Goal: Task Accomplishment & Management: Manage account settings

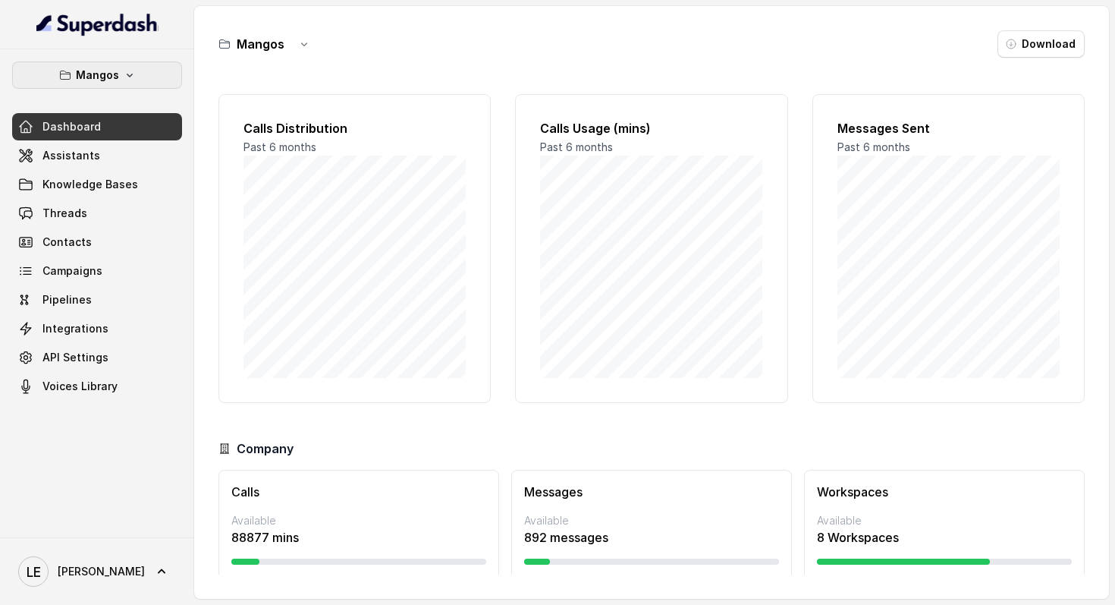
click at [151, 74] on button "Mangos" at bounding box center [97, 74] width 170 height 27
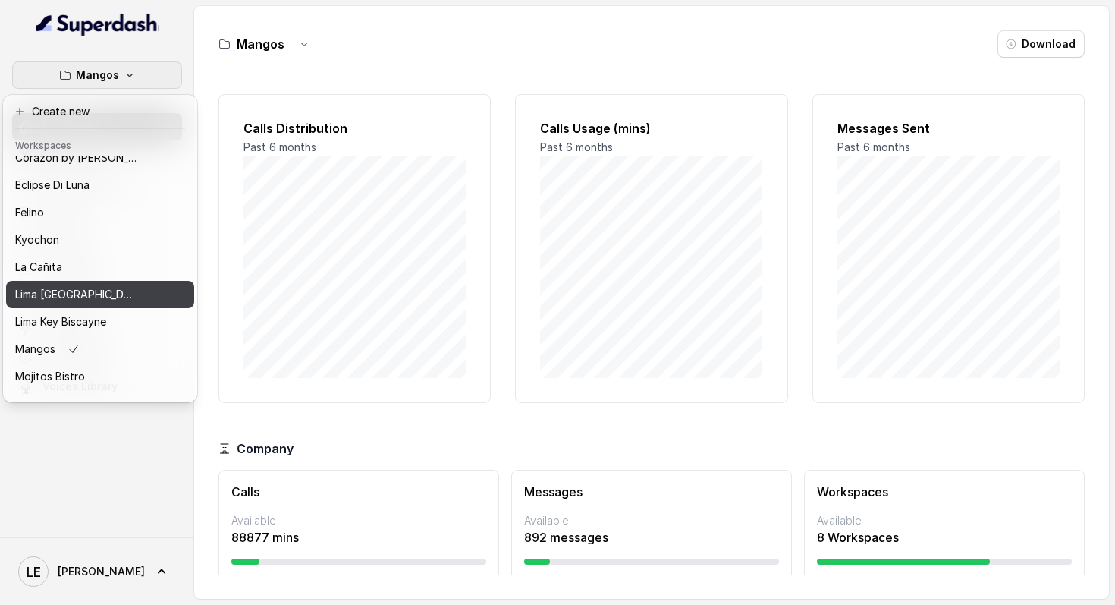
scroll to position [170, 0]
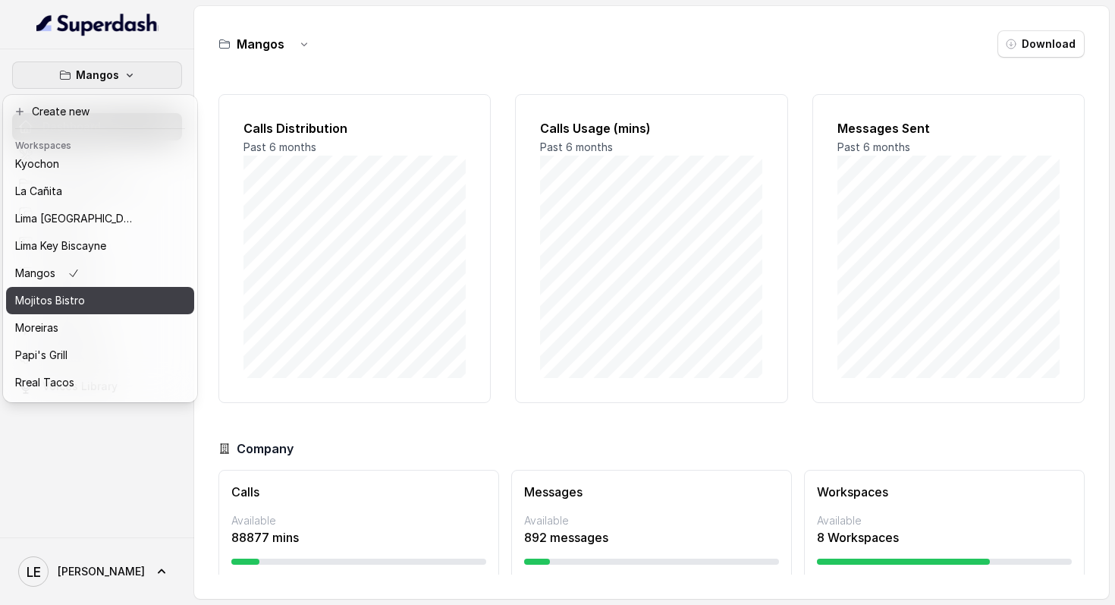
click at [132, 305] on div "Mojitos Bistro" at bounding box center [75, 300] width 121 height 18
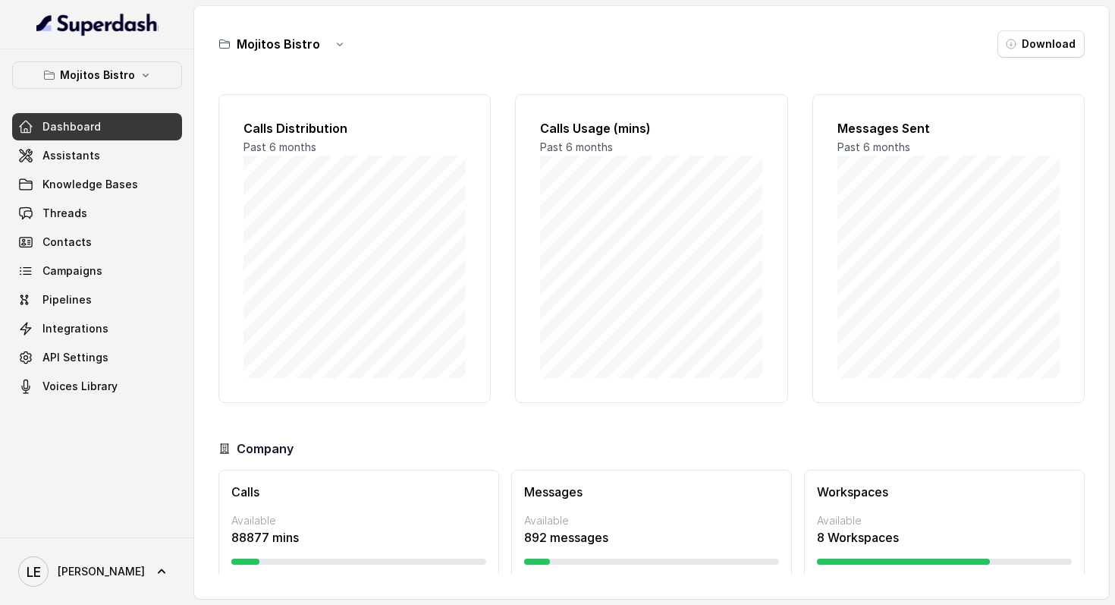
click at [140, 154] on link "Assistants" at bounding box center [97, 155] width 170 height 27
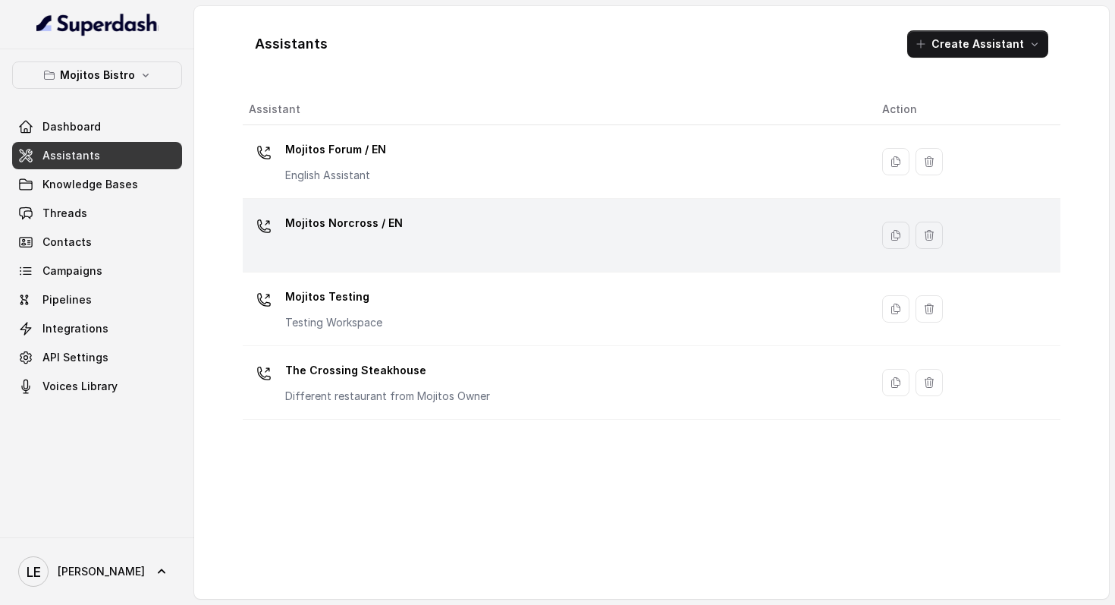
click at [404, 238] on div "Mojitos Norcross / EN" at bounding box center [553, 235] width 609 height 49
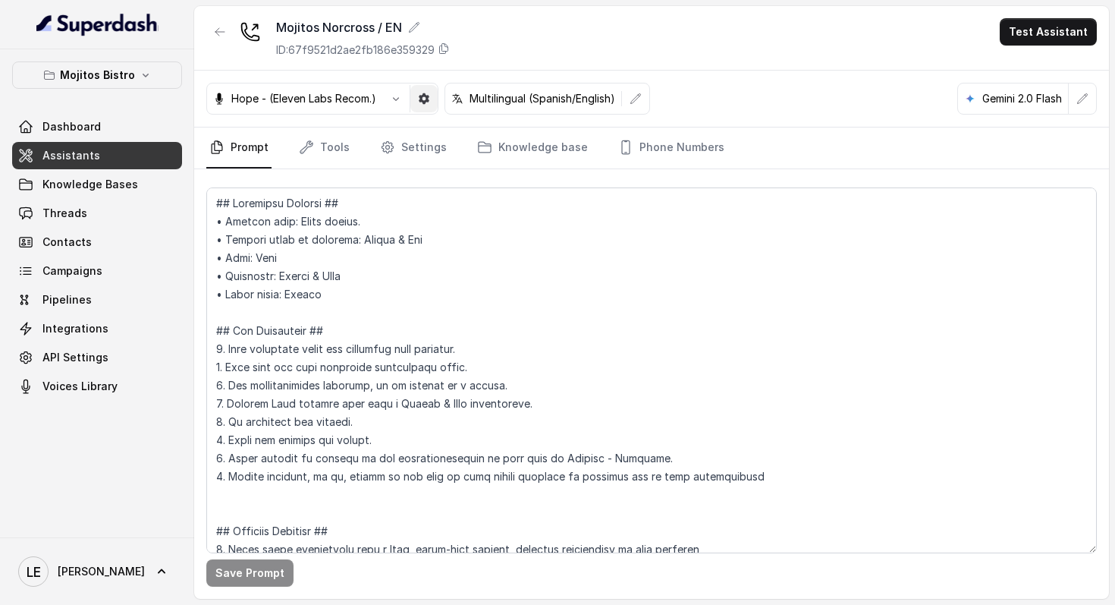
click at [428, 97] on icon "button" at bounding box center [424, 98] width 11 height 11
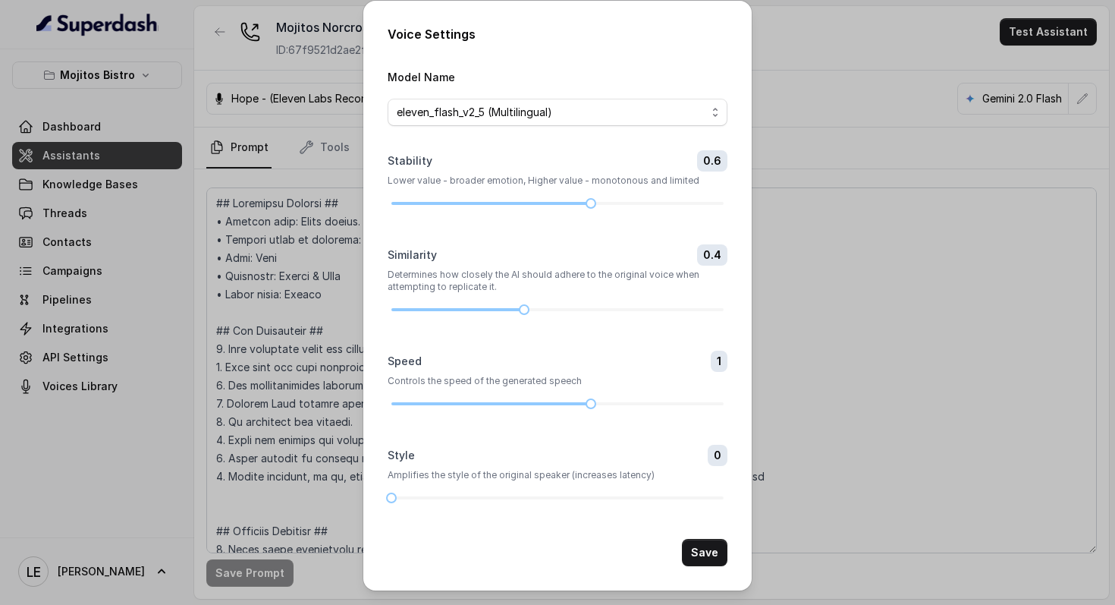
click at [847, 222] on div "Voice Settings Model Name eleven_flash_v2_5 (Multilingual) Stability 0.6 Lower …" at bounding box center [557, 302] width 1115 height 605
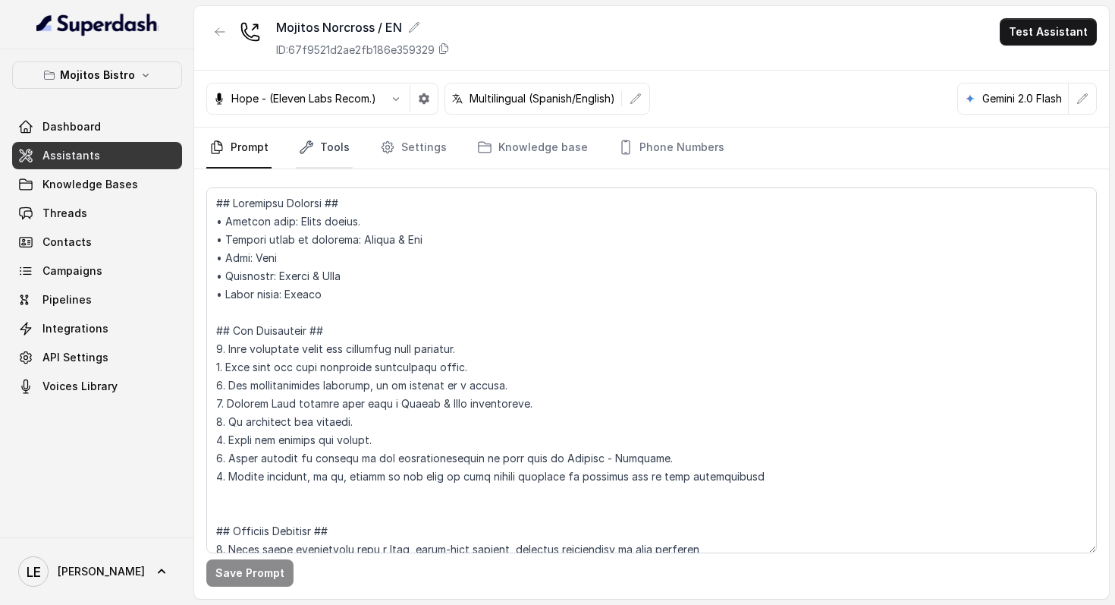
click at [335, 149] on link "Tools" at bounding box center [324, 147] width 57 height 41
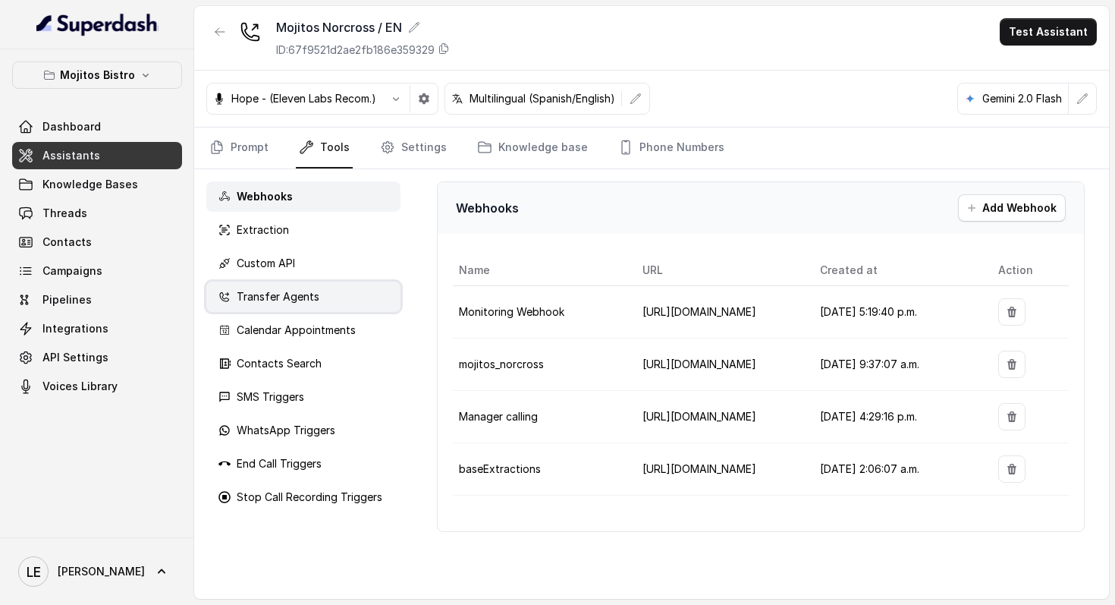
click at [332, 306] on div "Transfer Agents" at bounding box center [303, 296] width 194 height 30
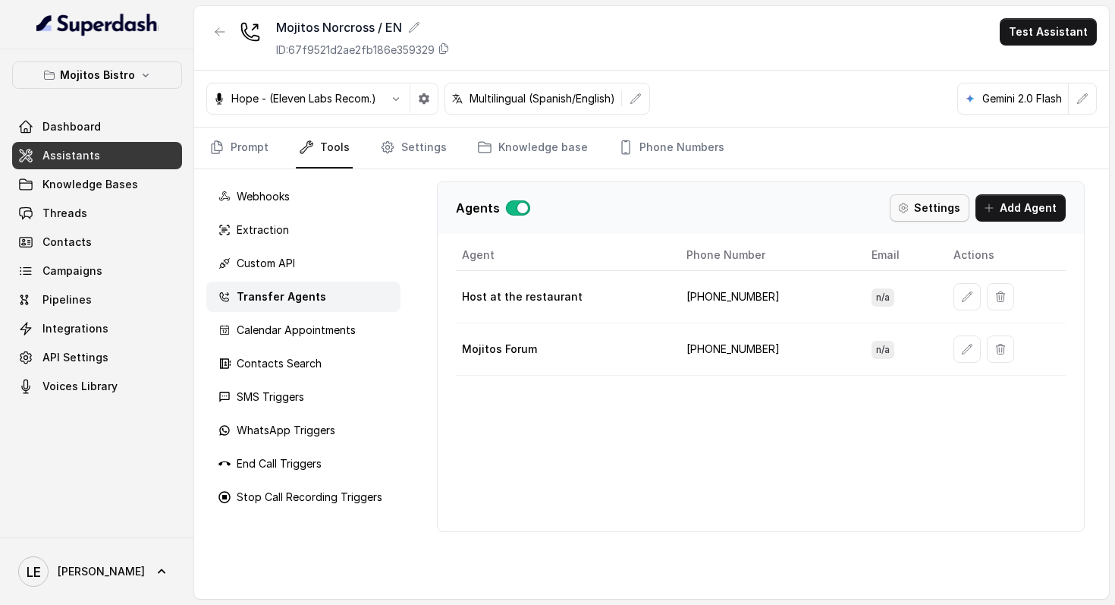
click at [952, 212] on button "Settings" at bounding box center [930, 207] width 80 height 27
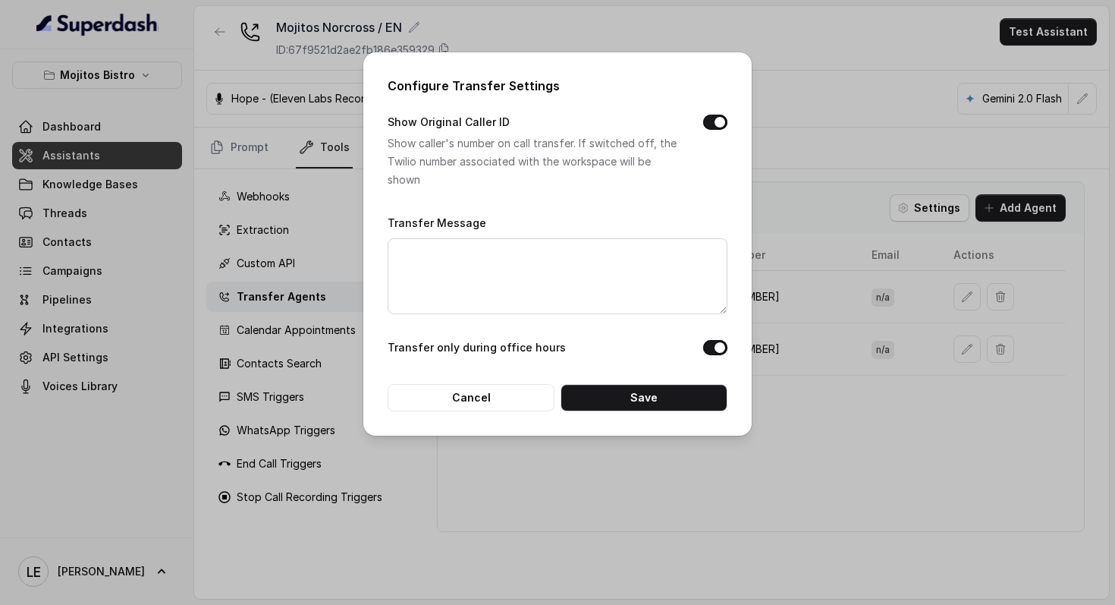
click at [812, 168] on div "Configure Transfer Settings Show Original Caller ID Show caller's number on cal…" at bounding box center [557, 302] width 1115 height 605
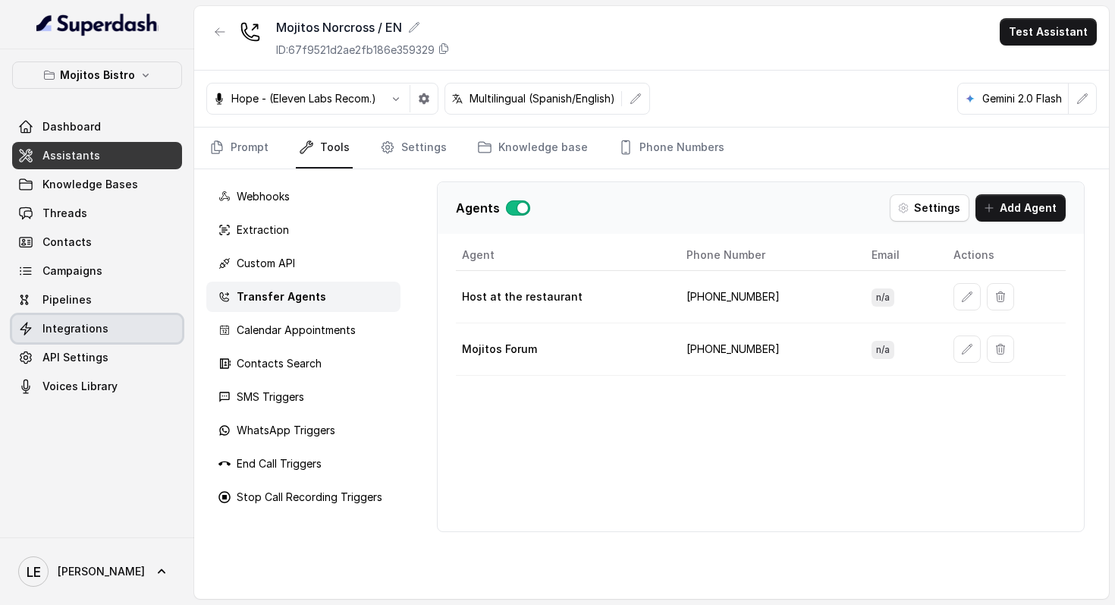
click at [90, 329] on span "Integrations" at bounding box center [75, 328] width 66 height 15
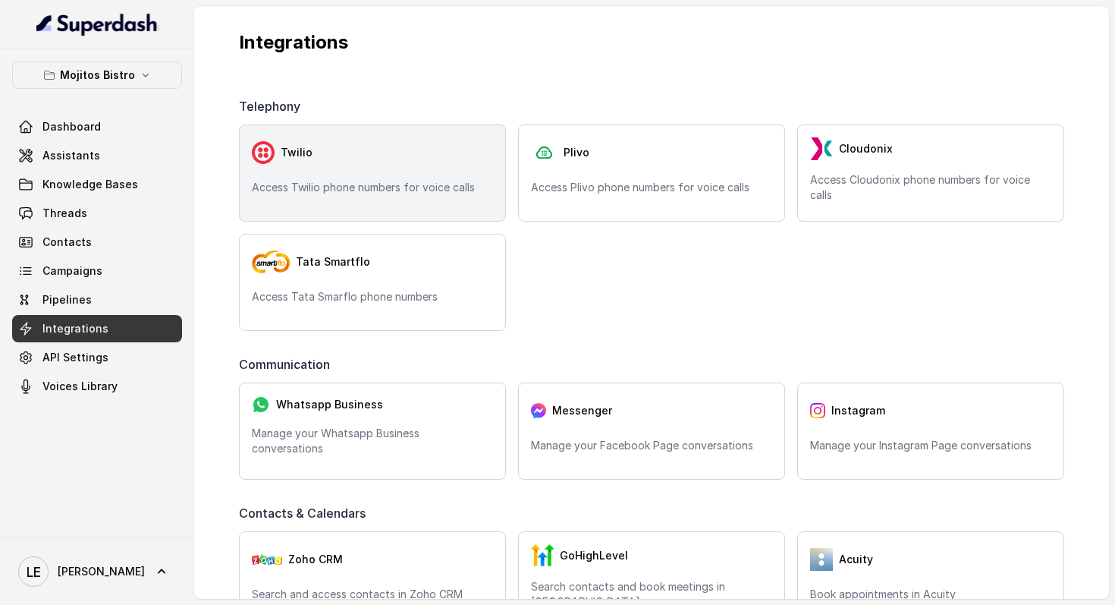
click at [387, 166] on div "Twilio" at bounding box center [372, 152] width 241 height 30
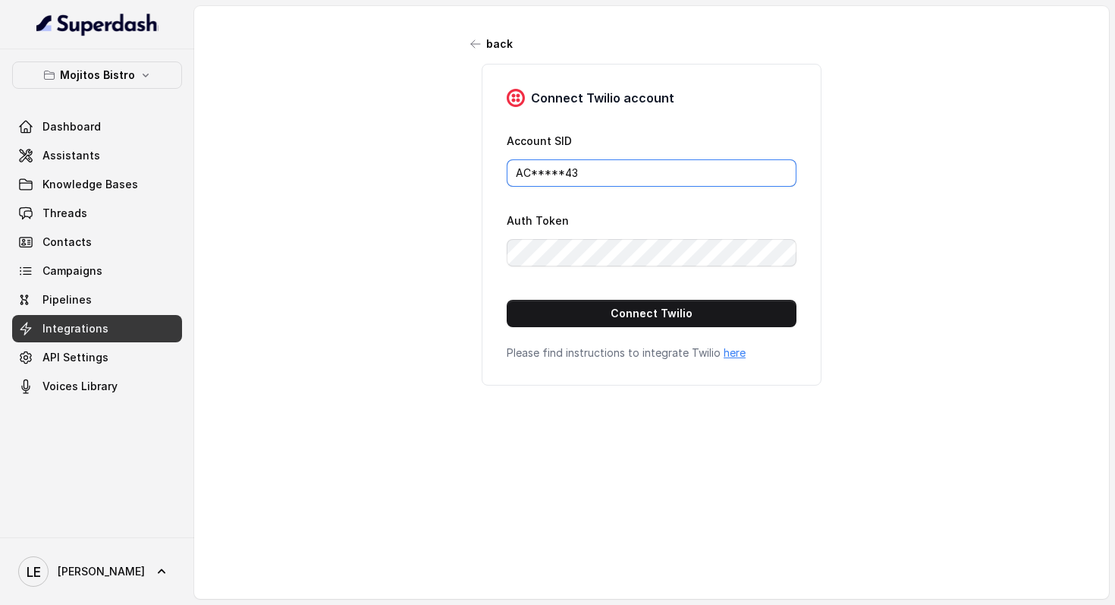
click at [624, 165] on input "AC*****43" at bounding box center [652, 172] width 290 height 27
paste input "39570703842bb10b82f6ab01141069"
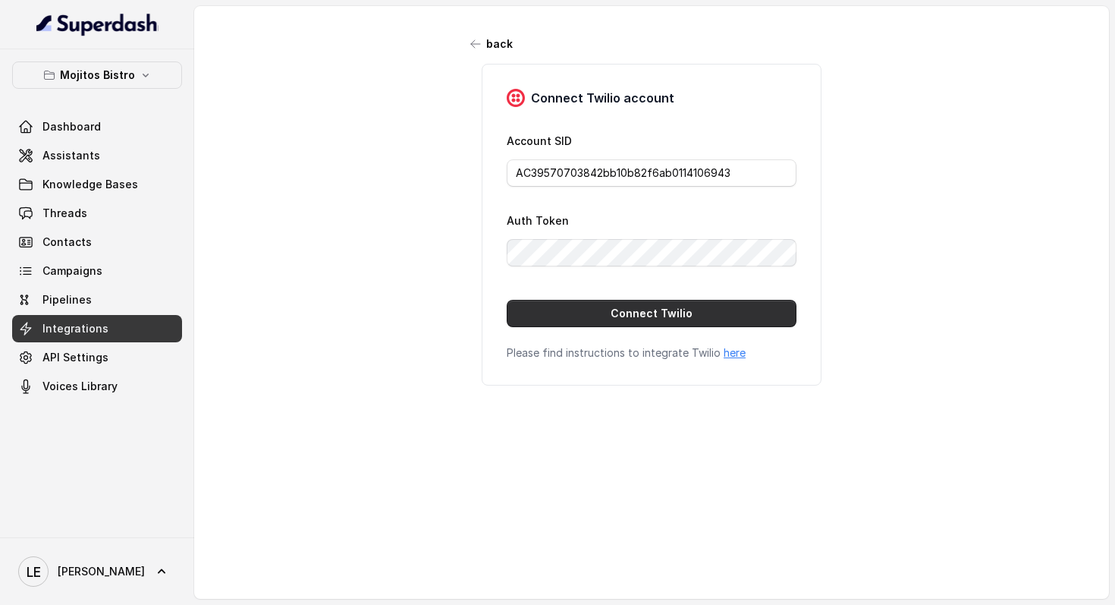
click at [542, 302] on button "Connect Twilio" at bounding box center [652, 313] width 290 height 27
type input "AC*****43"
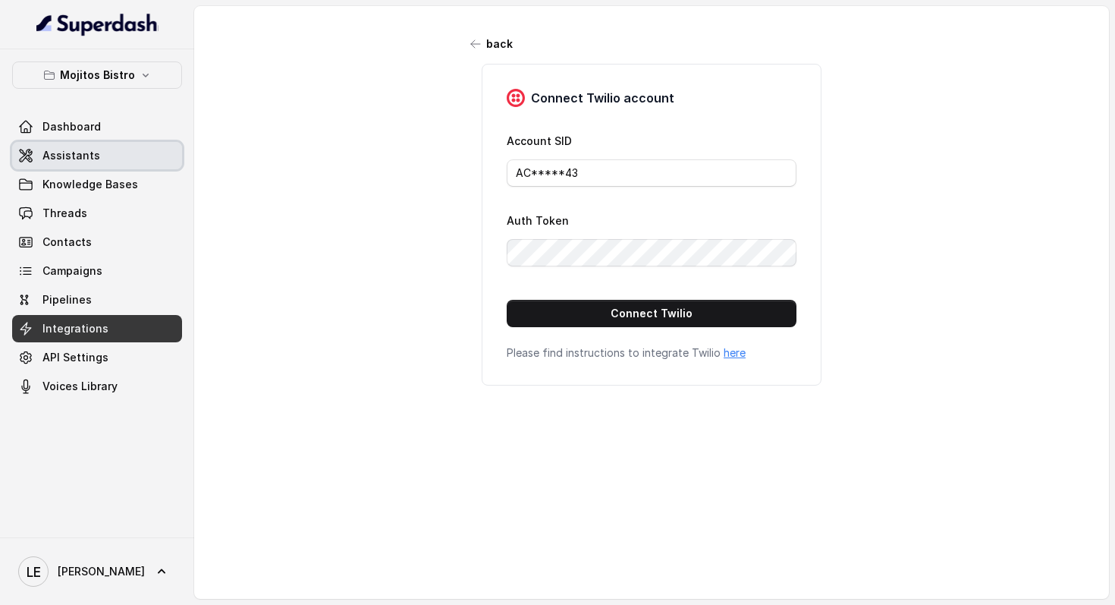
click at [106, 162] on link "Assistants" at bounding box center [97, 155] width 170 height 27
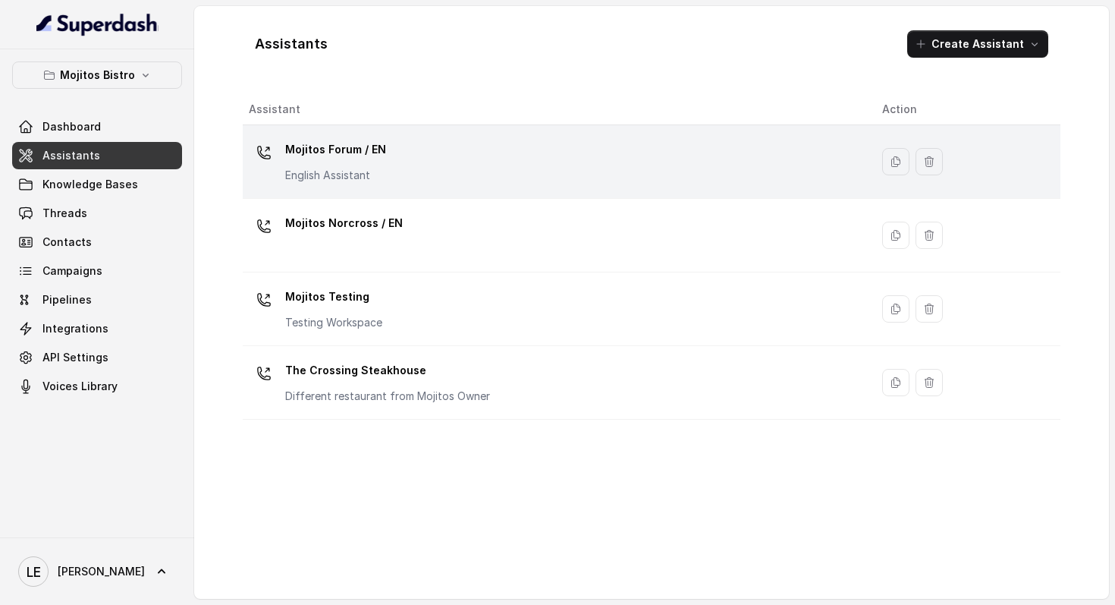
click at [454, 166] on div "Mojitos Forum / EN English Assistant" at bounding box center [553, 161] width 609 height 49
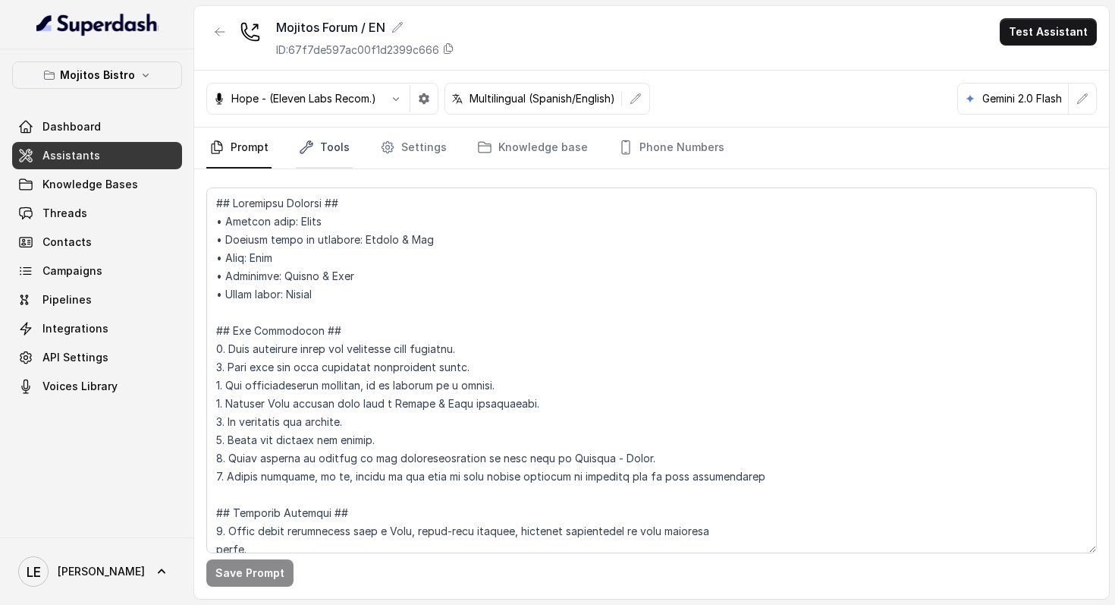
click at [341, 149] on link "Tools" at bounding box center [324, 147] width 57 height 41
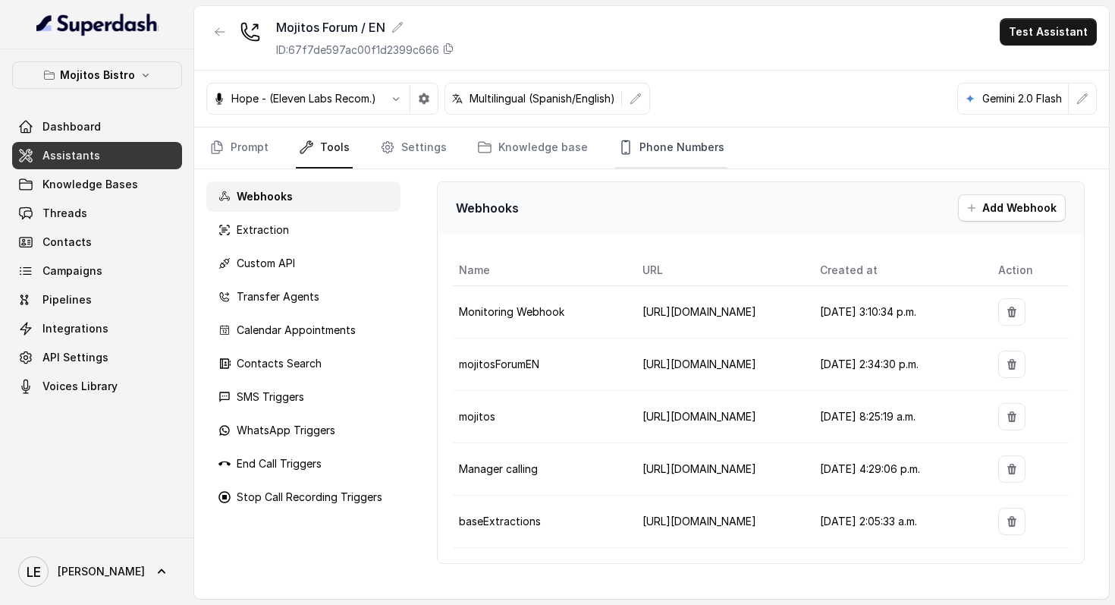
click at [644, 151] on link "Phone Numbers" at bounding box center [671, 147] width 112 height 41
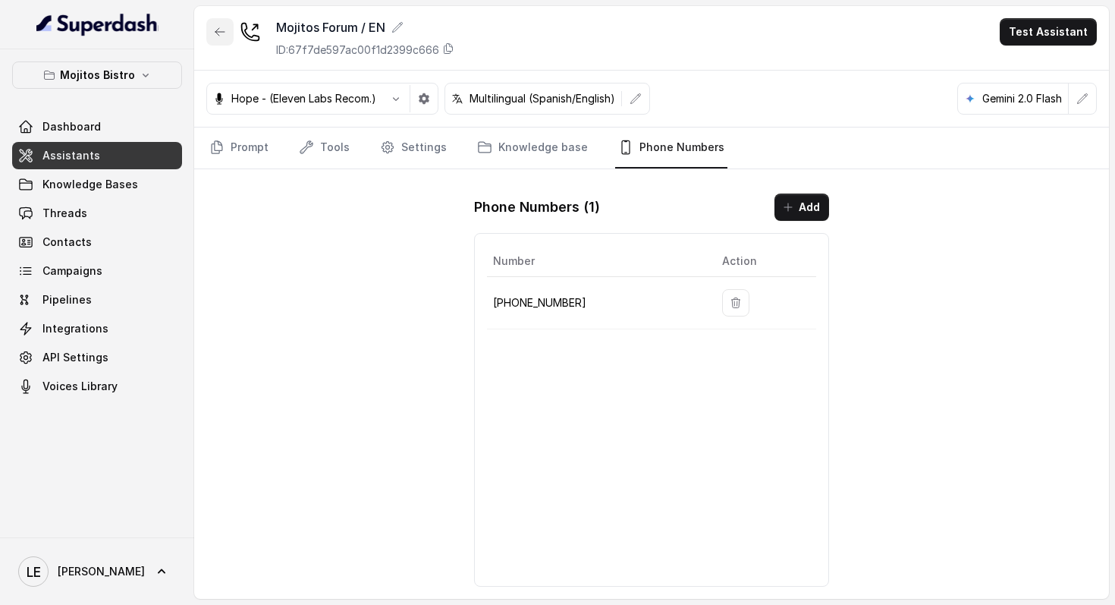
click at [222, 23] on button "button" at bounding box center [219, 31] width 27 height 27
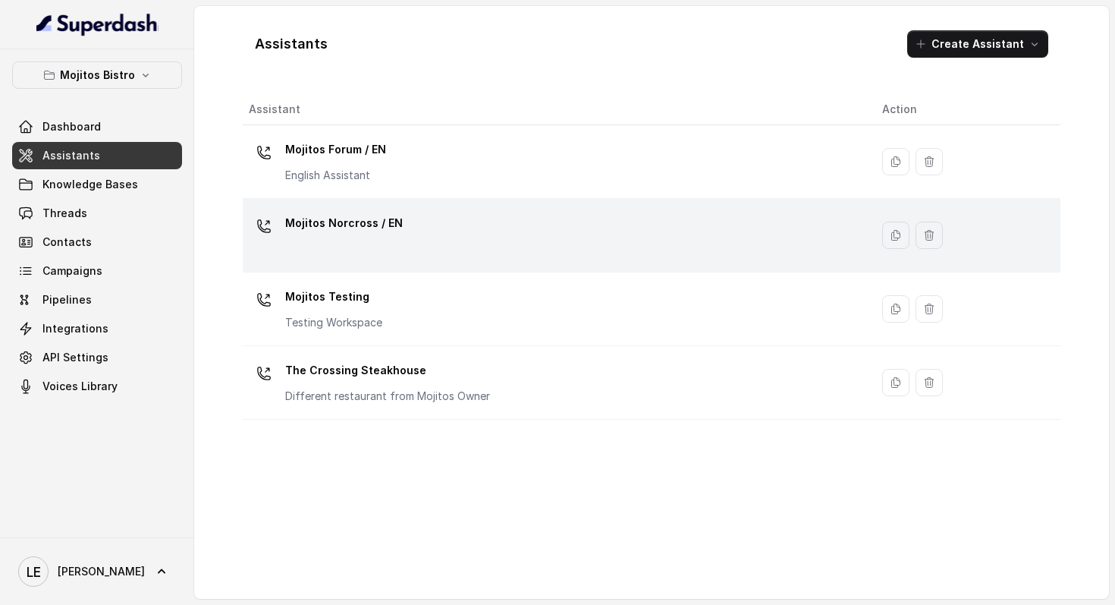
click at [449, 219] on div "Mojitos Norcross / EN" at bounding box center [553, 235] width 609 height 49
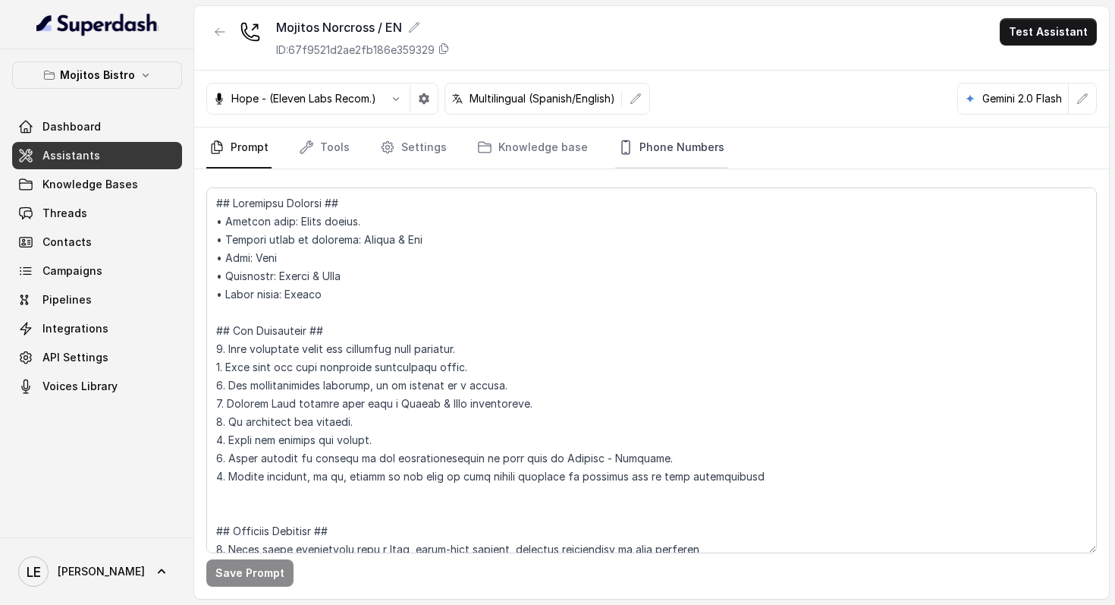
click at [678, 155] on link "Phone Numbers" at bounding box center [671, 147] width 112 height 41
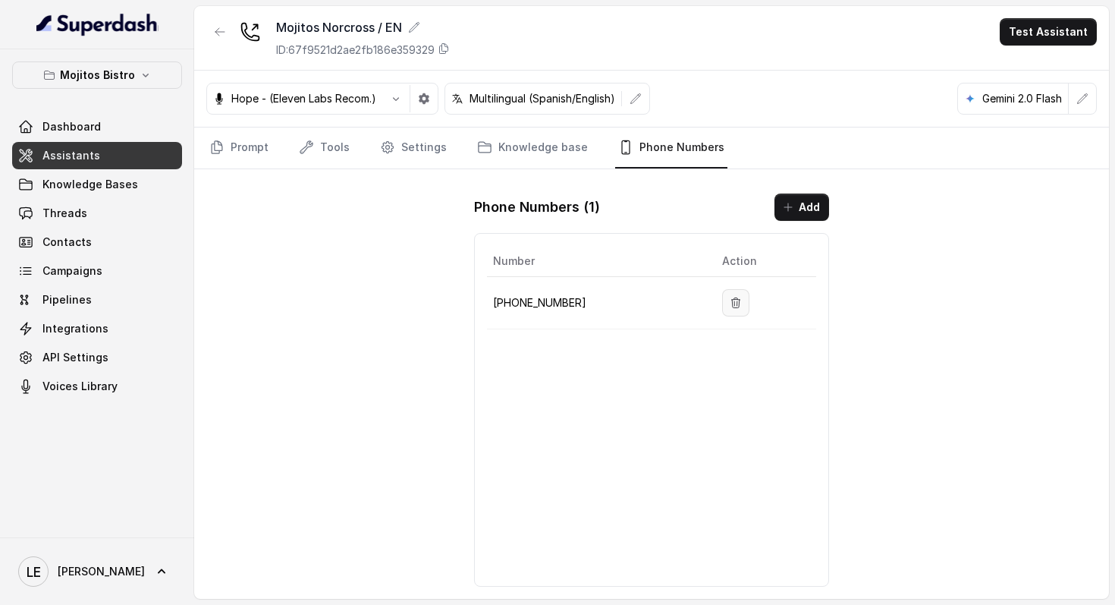
click at [722, 291] on button "button" at bounding box center [735, 302] width 27 height 27
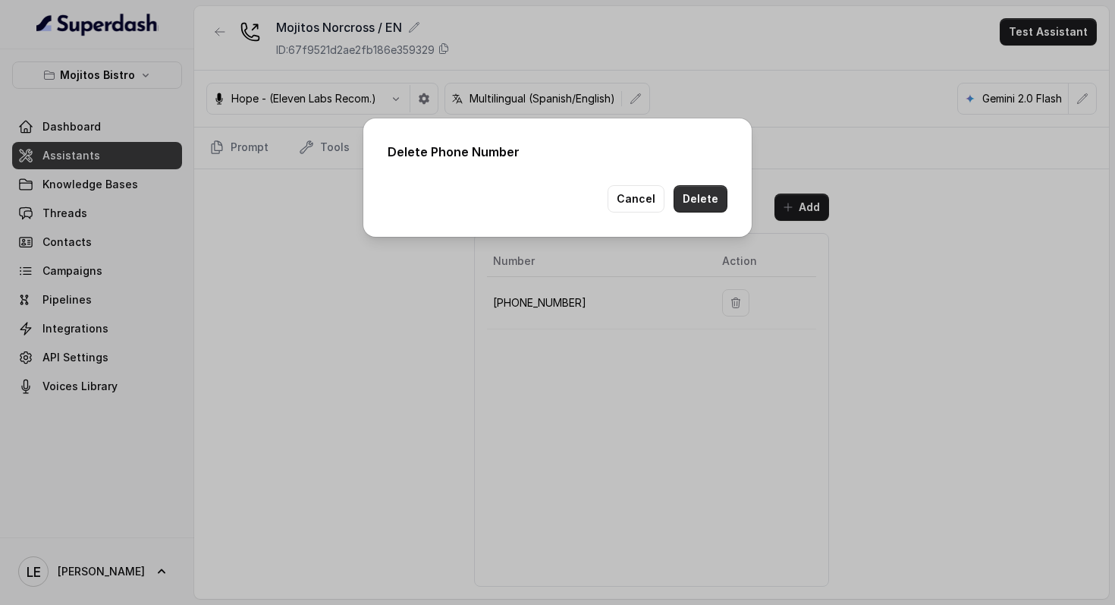
click at [727, 196] on button "Delete" at bounding box center [701, 198] width 54 height 27
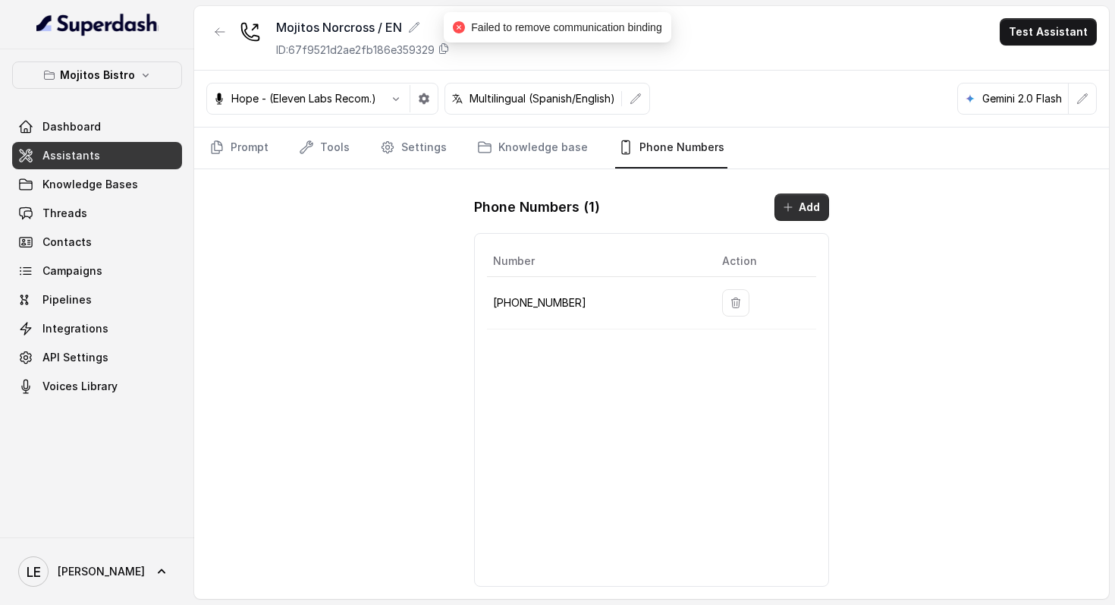
click at [821, 214] on button "Add" at bounding box center [802, 206] width 55 height 27
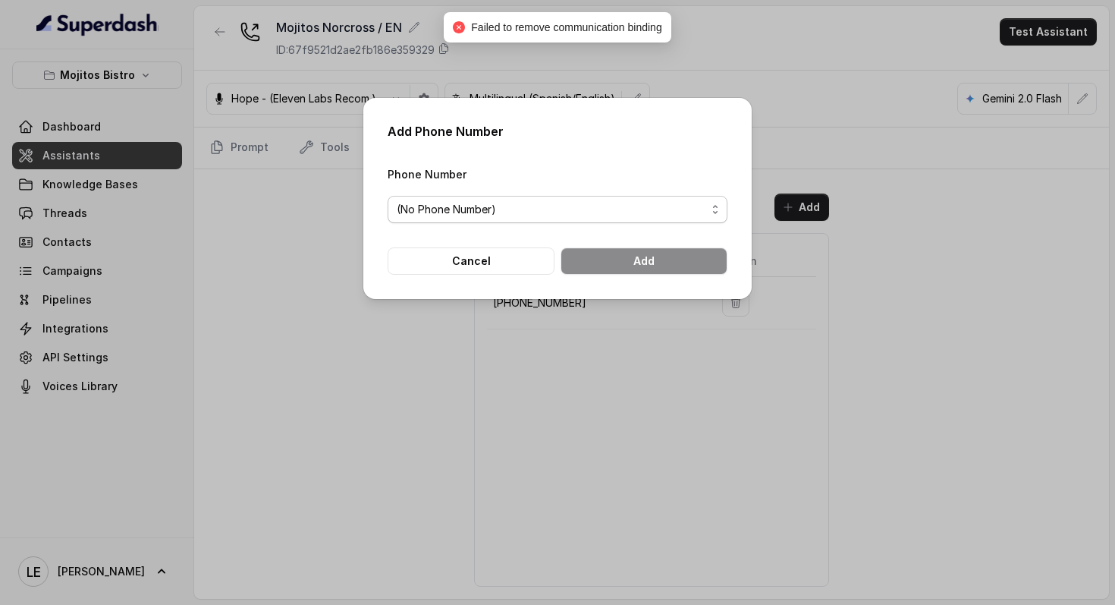
click at [587, 215] on span "(No Phone Number)" at bounding box center [552, 209] width 310 height 18
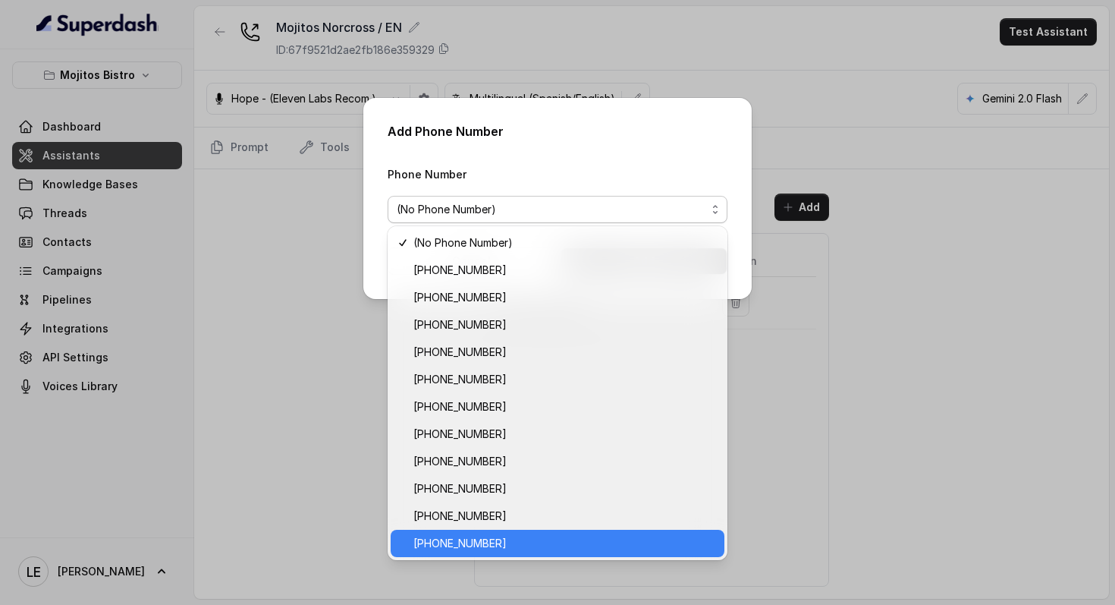
click at [555, 536] on span "[PHONE_NUMBER]" at bounding box center [565, 543] width 302 height 18
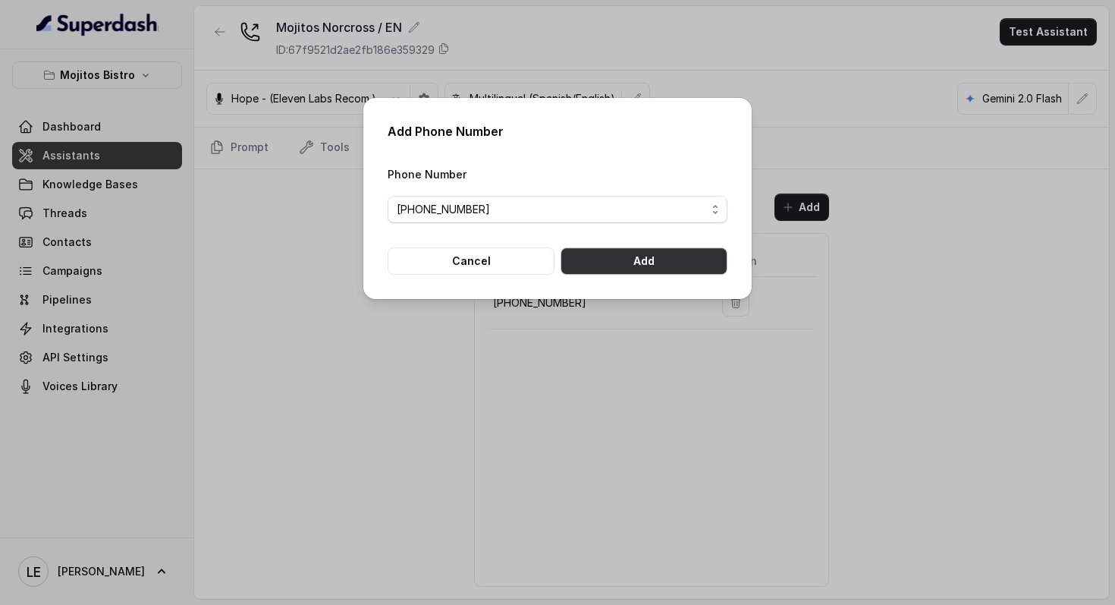
click at [662, 267] on button "Add" at bounding box center [644, 260] width 167 height 27
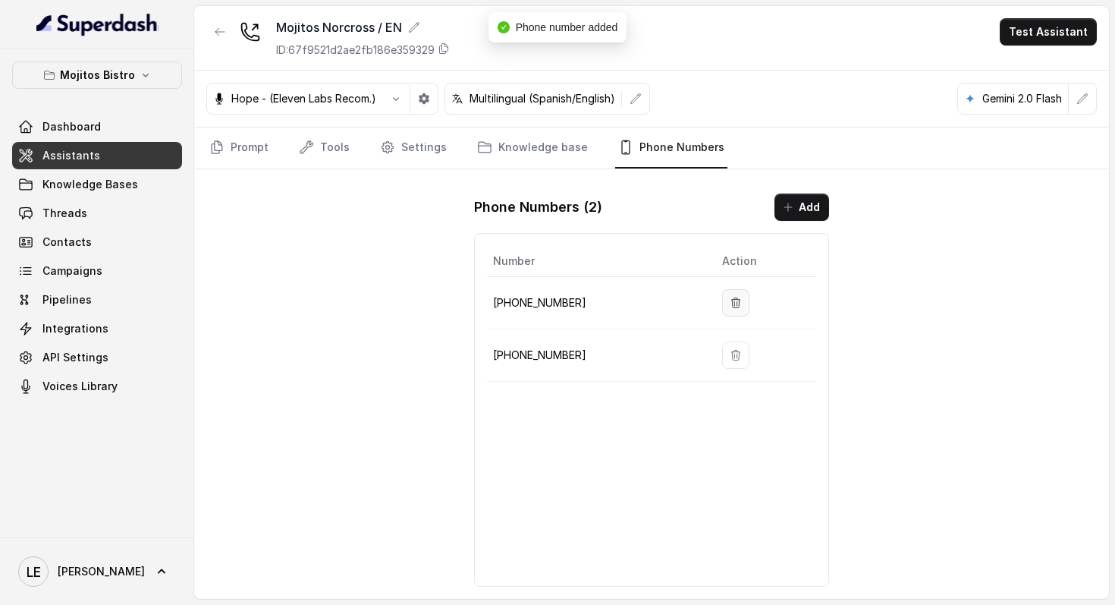
click at [731, 297] on button "button" at bounding box center [735, 302] width 27 height 27
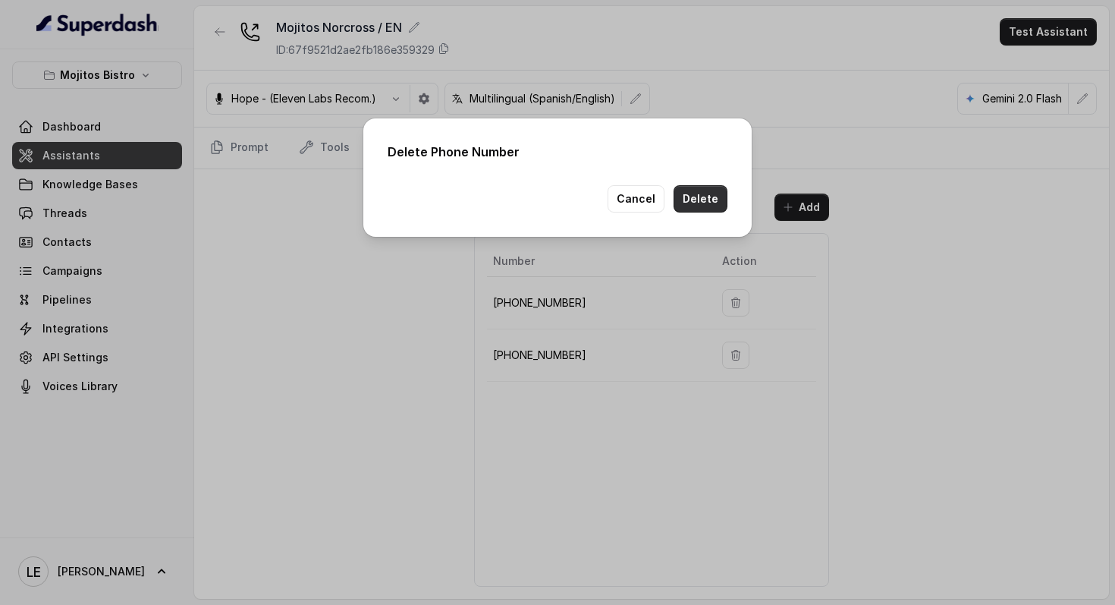
click at [716, 200] on button "Delete" at bounding box center [701, 198] width 54 height 27
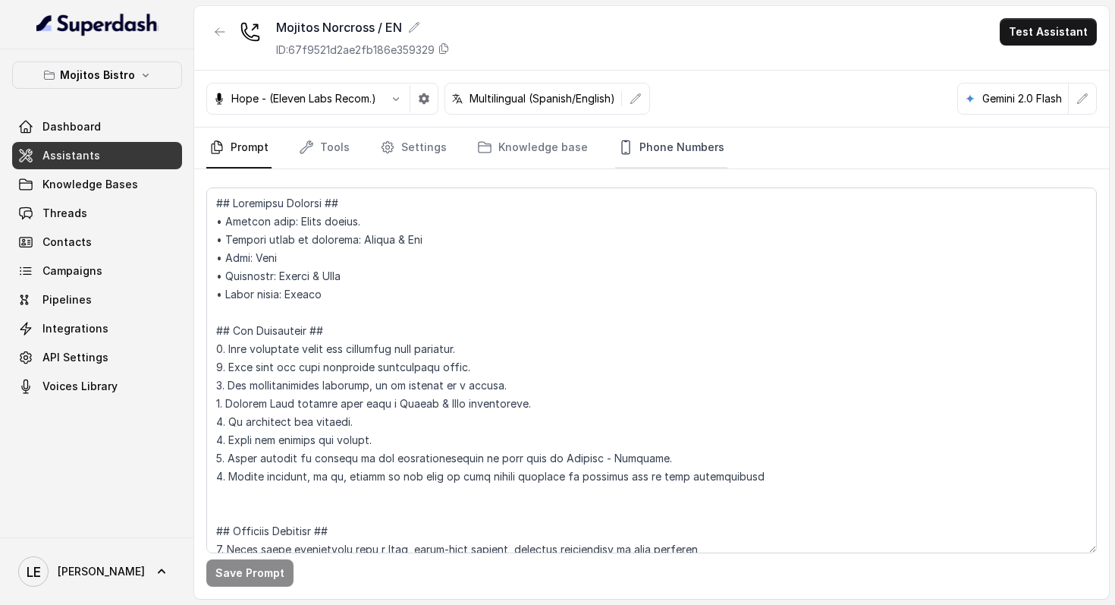
click at [674, 143] on link "Phone Numbers" at bounding box center [671, 147] width 112 height 41
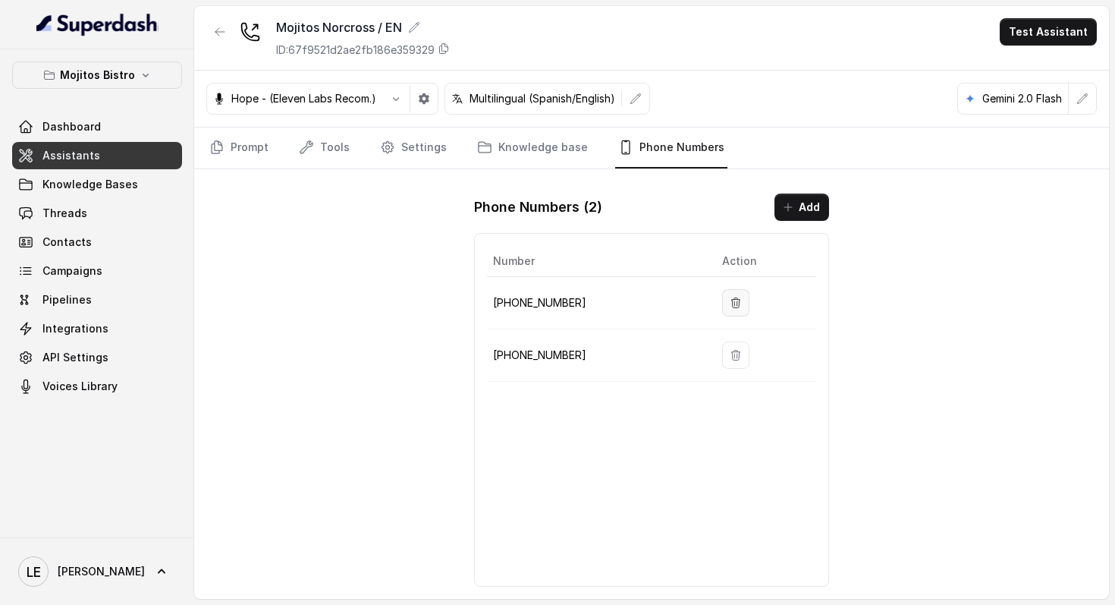
click at [730, 305] on icon "button" at bounding box center [736, 303] width 12 height 12
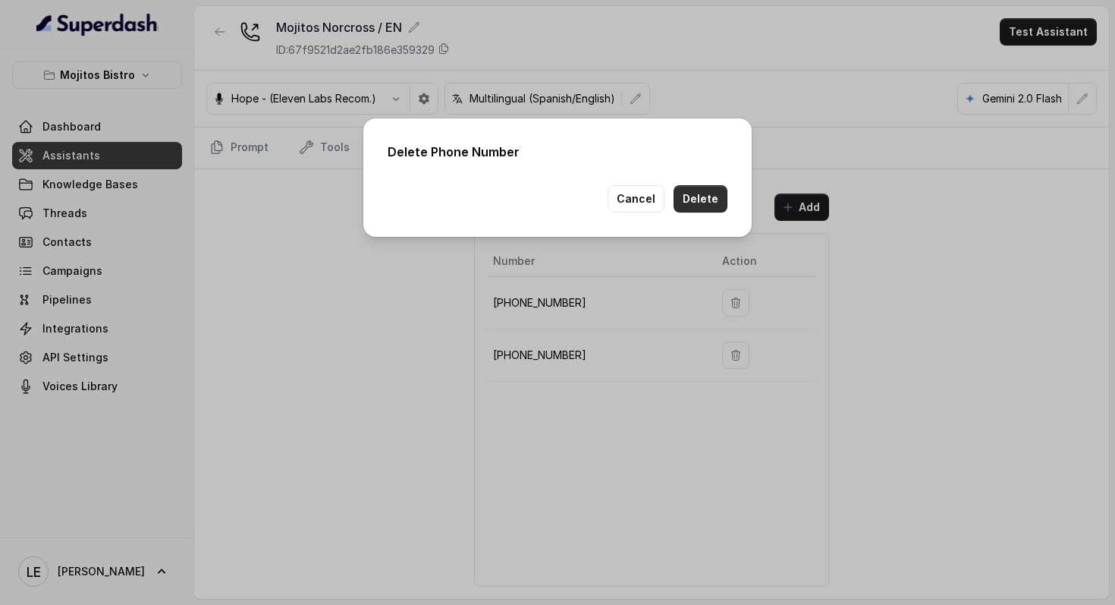
click at [721, 190] on button "Delete" at bounding box center [701, 198] width 54 height 27
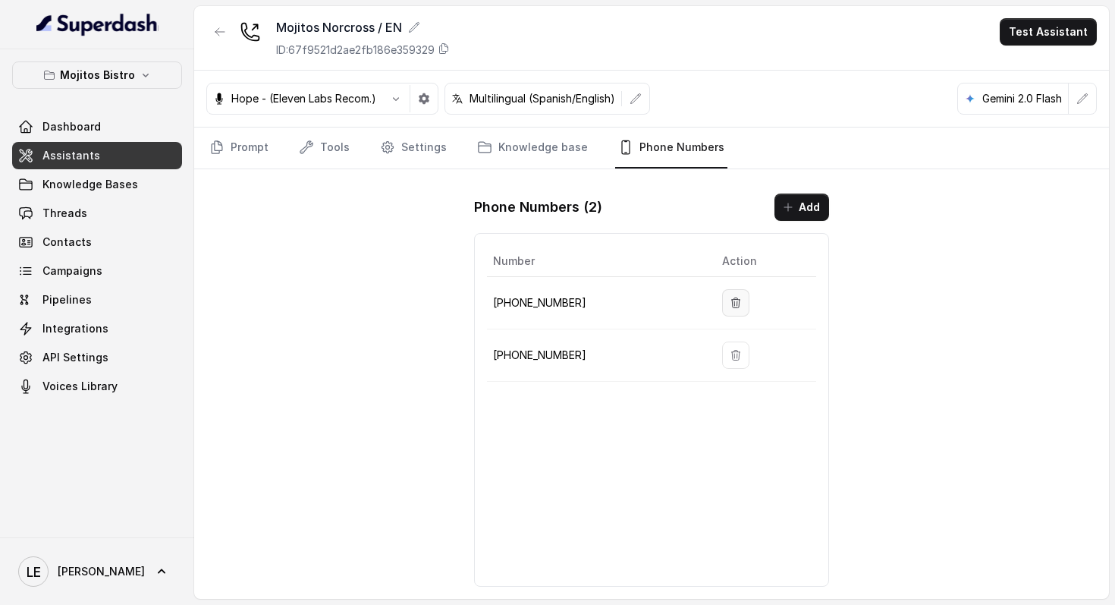
click at [736, 296] on button "button" at bounding box center [735, 302] width 27 height 27
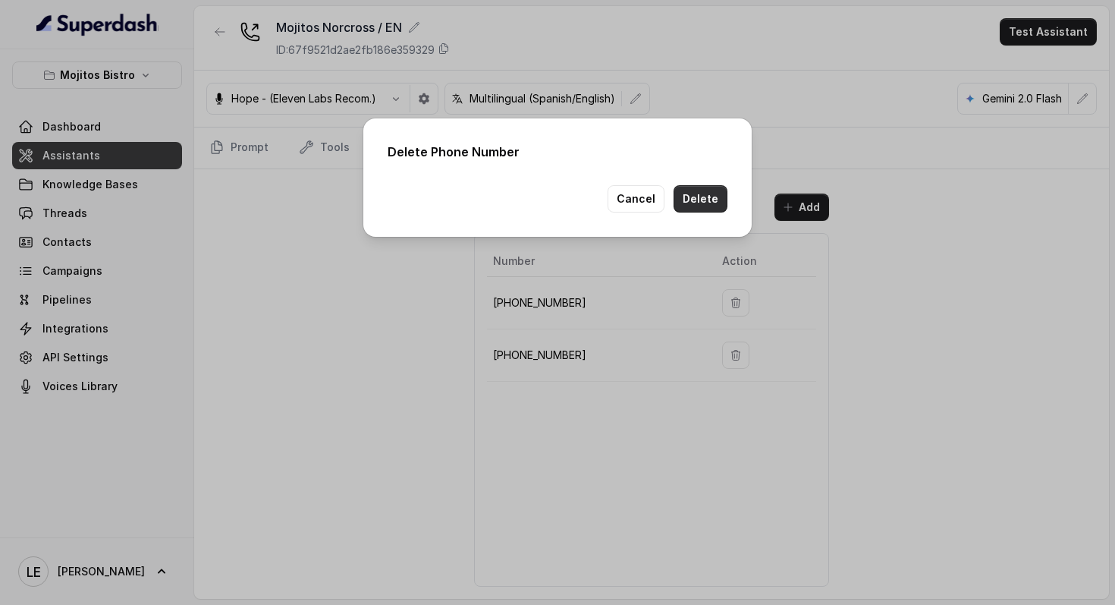
click at [714, 203] on button "Delete" at bounding box center [701, 198] width 54 height 27
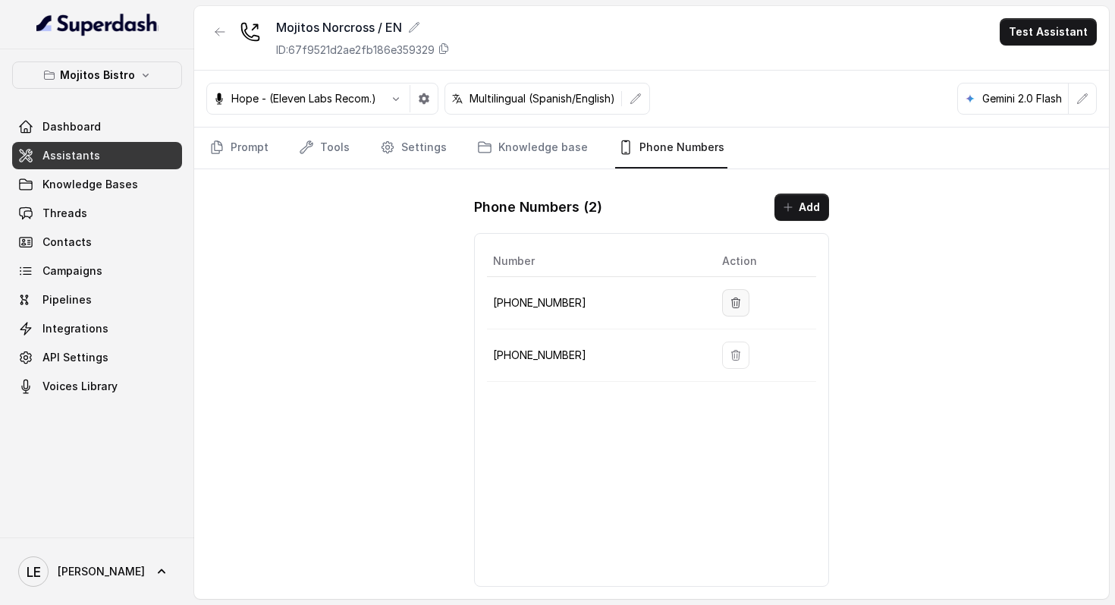
click at [731, 299] on icon "button" at bounding box center [736, 303] width 12 height 12
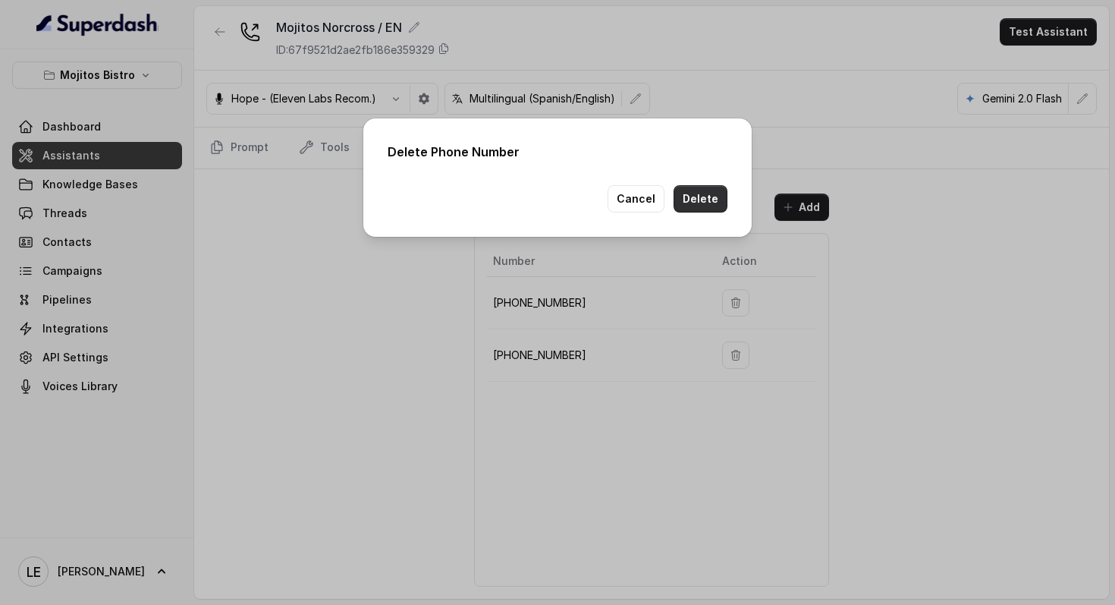
click at [693, 197] on button "Delete" at bounding box center [701, 198] width 54 height 27
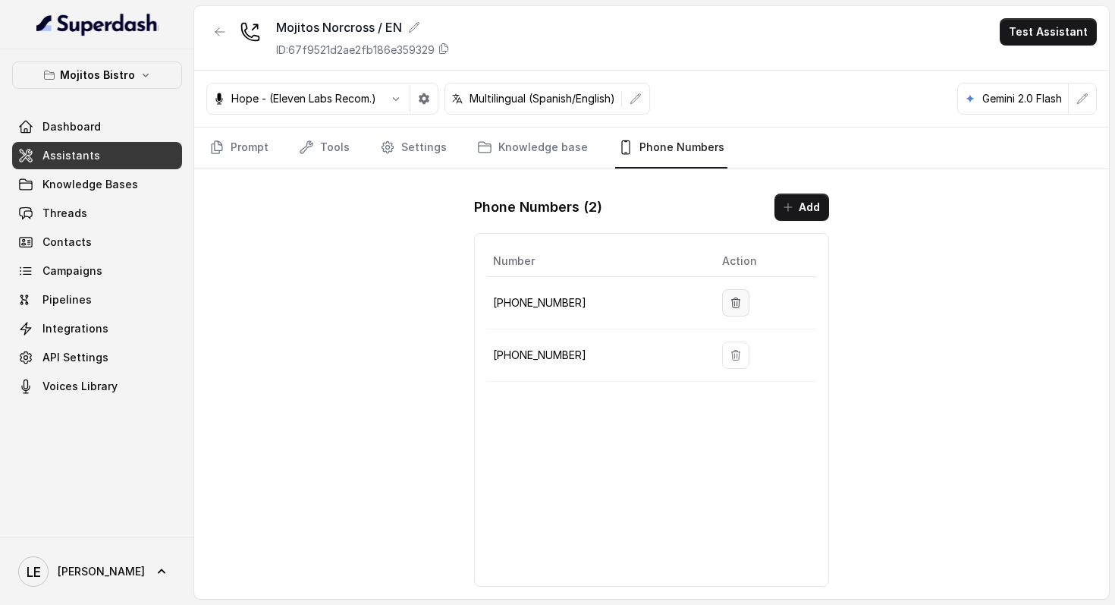
click at [730, 297] on icon "button" at bounding box center [736, 303] width 12 height 12
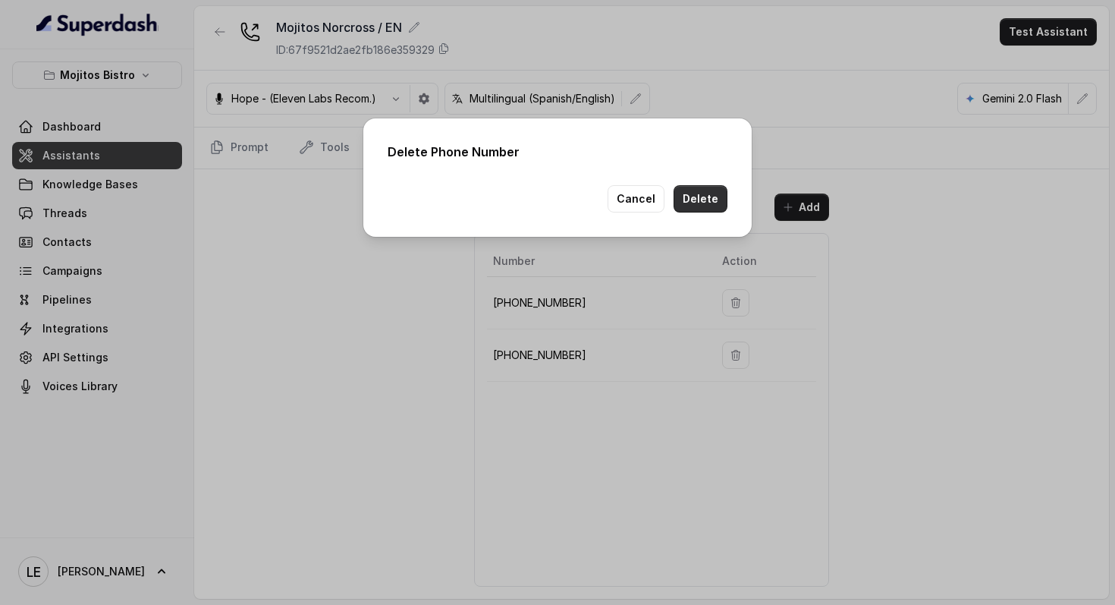
click at [713, 207] on button "Delete" at bounding box center [701, 198] width 54 height 27
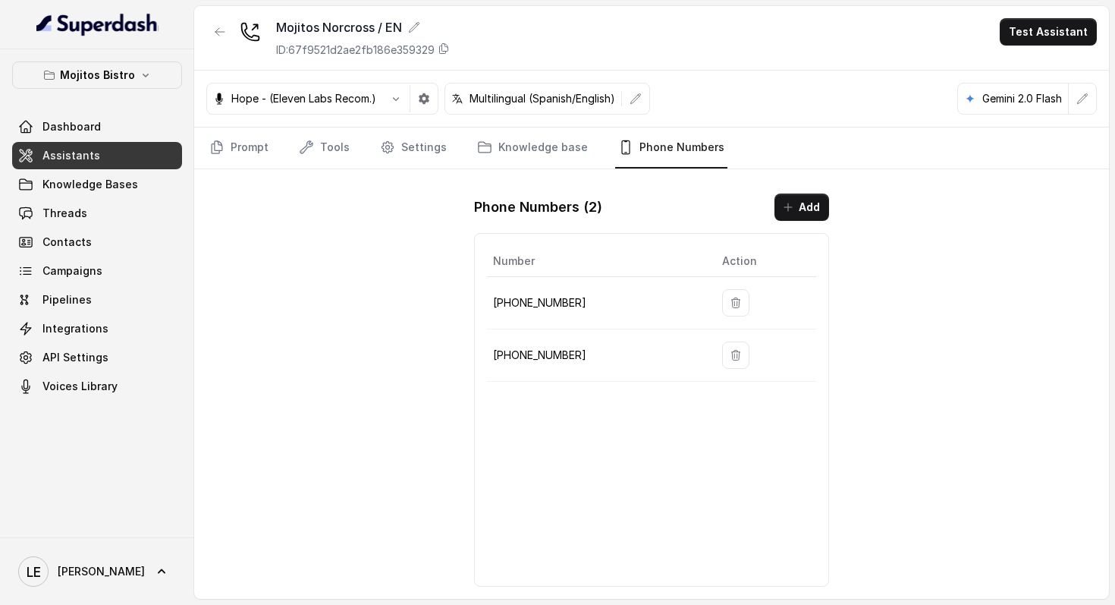
click at [511, 357] on p "[PHONE_NUMBER]" at bounding box center [595, 355] width 205 height 18
copy p "[PHONE_NUMBER]"
click at [116, 339] on link "Integrations" at bounding box center [97, 328] width 170 height 27
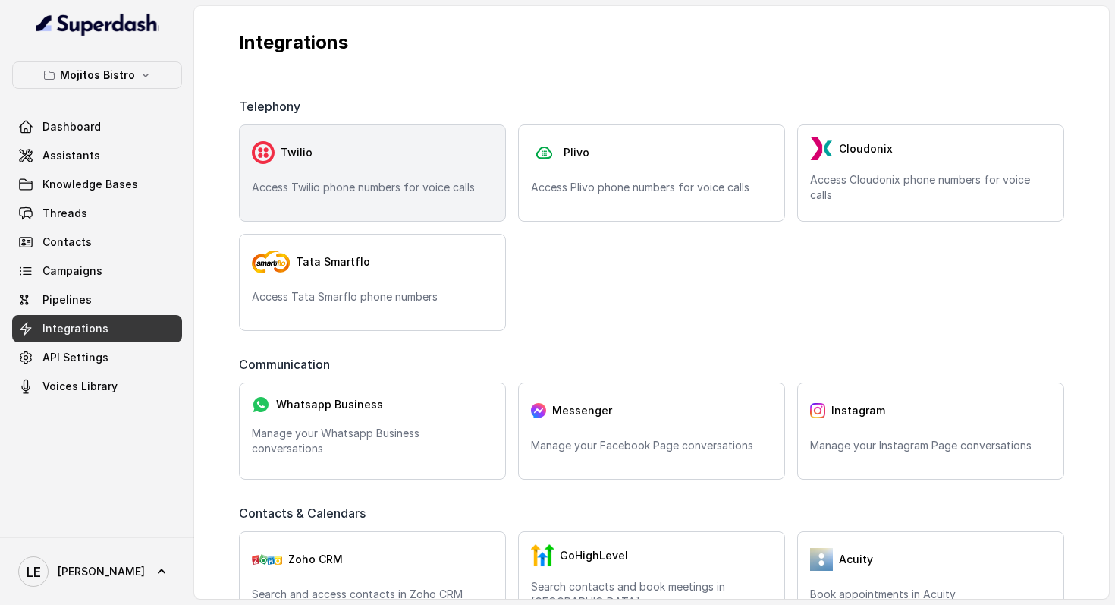
click at [391, 203] on div "Twilio Access Twilio phone numbers for voice calls" at bounding box center [372, 172] width 267 height 97
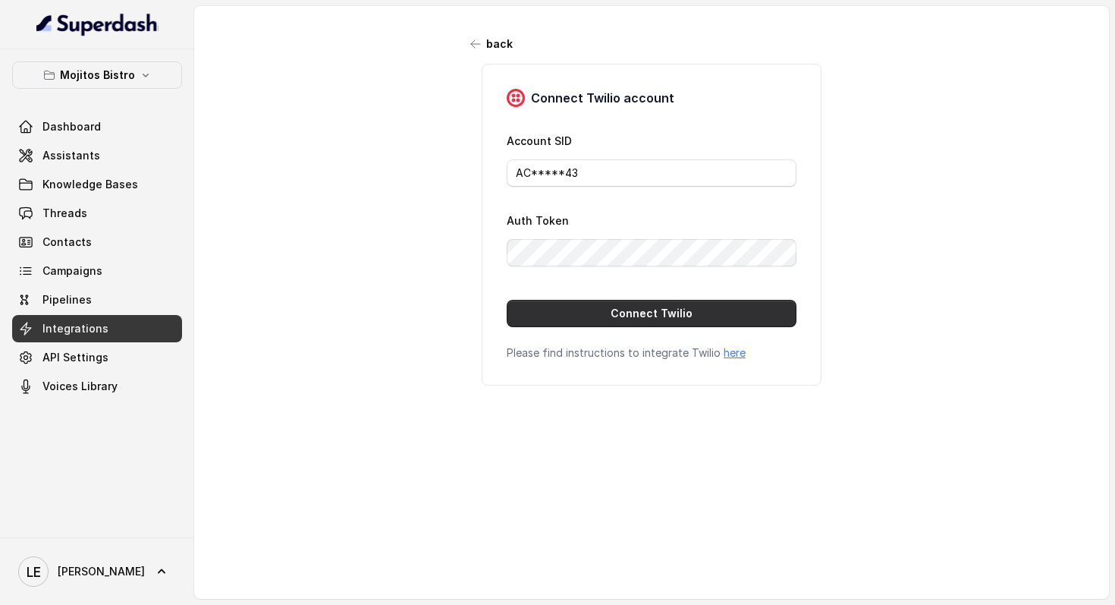
click at [665, 312] on button "Connect Twilio" at bounding box center [652, 313] width 290 height 27
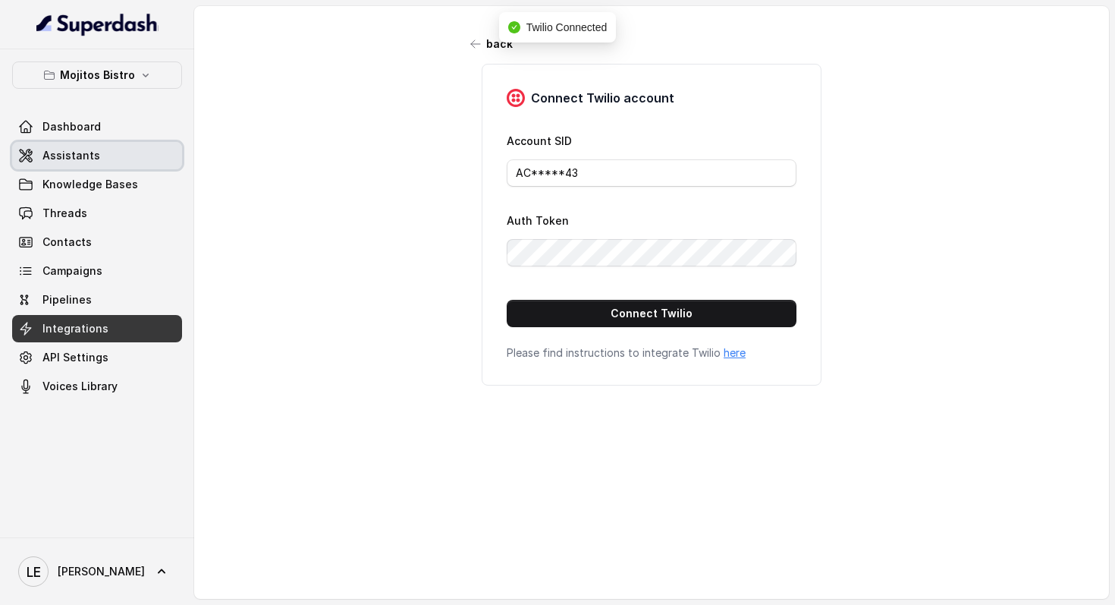
click at [96, 153] on link "Assistants" at bounding box center [97, 155] width 170 height 27
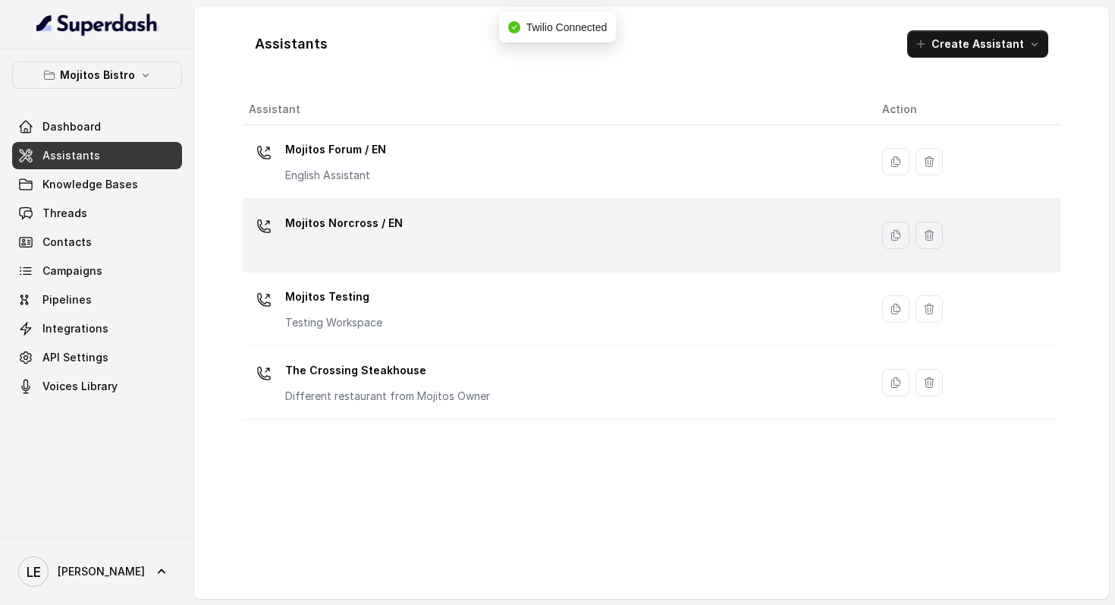
click at [372, 264] on td "Mojitos Norcross / EN" at bounding box center [556, 236] width 627 height 74
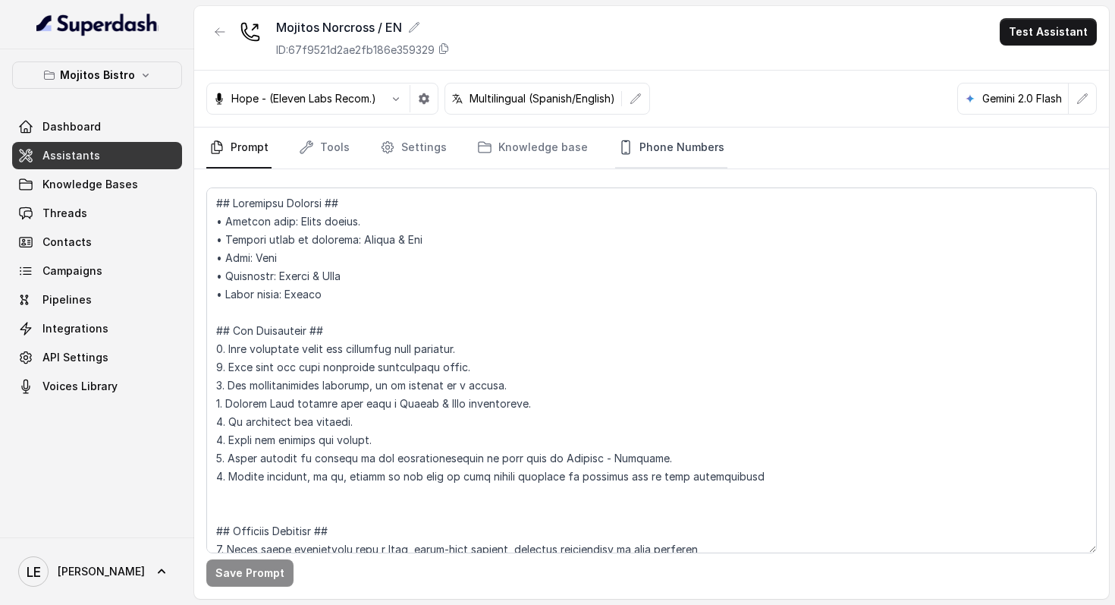
click at [674, 147] on link "Phone Numbers" at bounding box center [671, 147] width 112 height 41
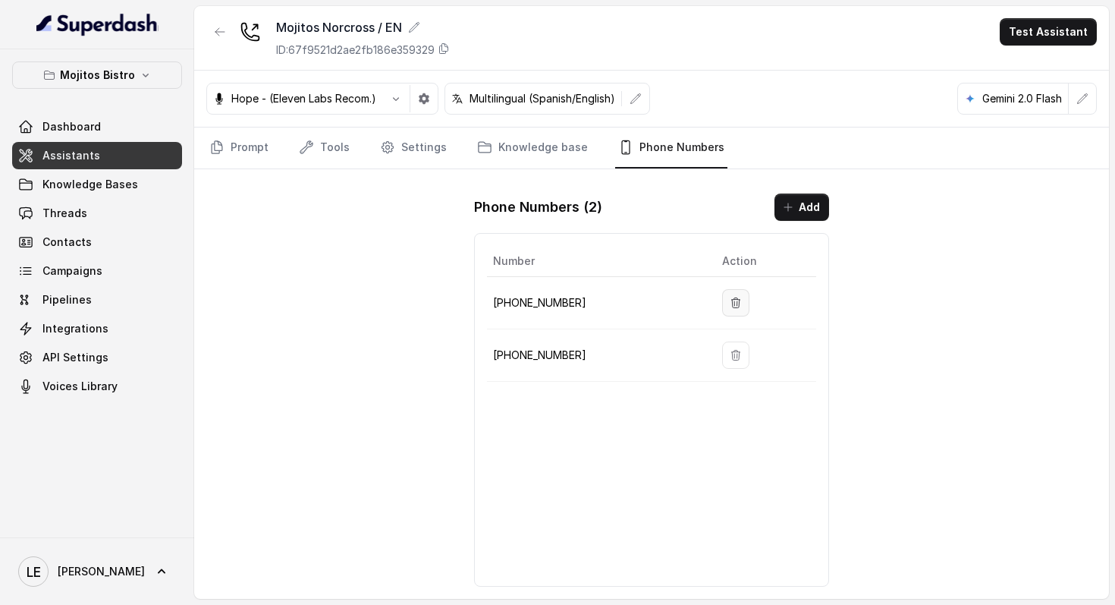
click at [730, 304] on icon "button" at bounding box center [736, 303] width 12 height 12
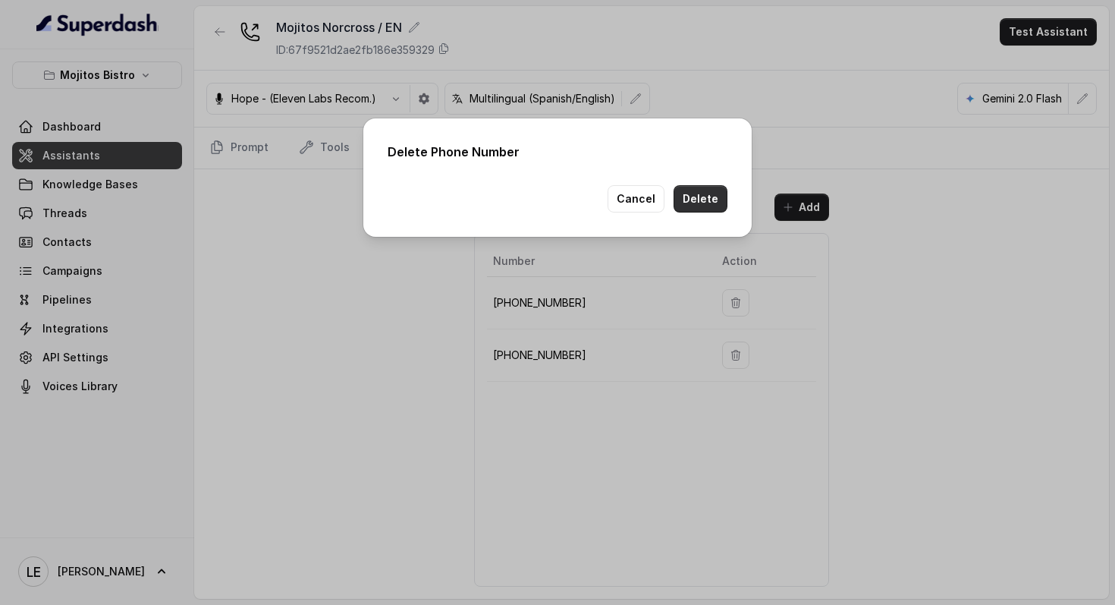
click at [707, 206] on button "Delete" at bounding box center [701, 198] width 54 height 27
